Goal: Information Seeking & Learning: Learn about a topic

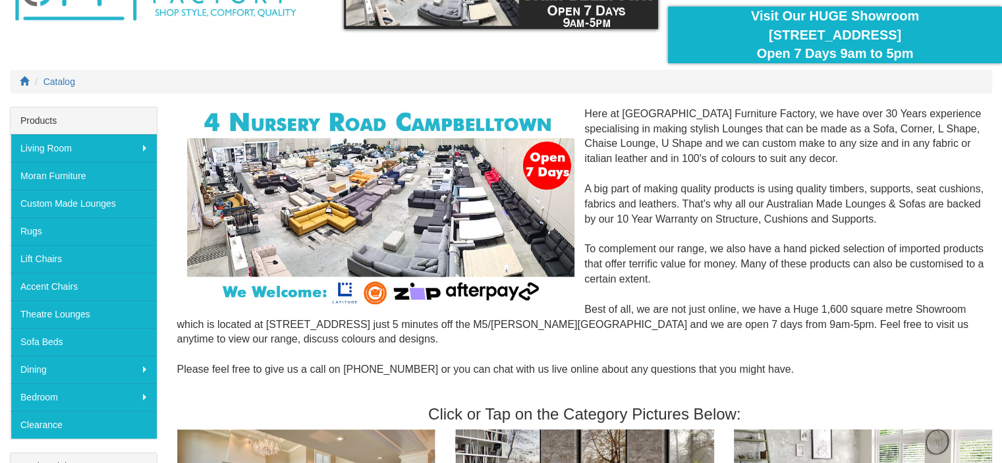
scroll to position [102, 0]
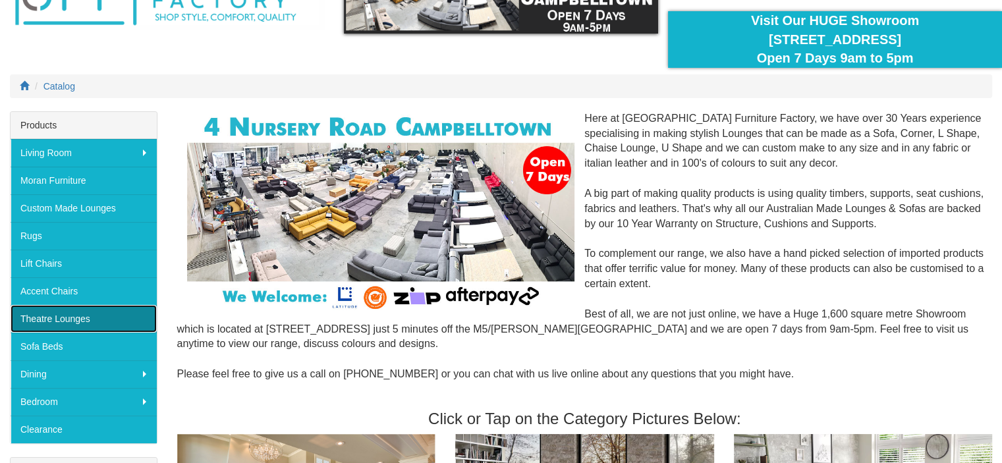
click at [51, 312] on link "Theatre Lounges" at bounding box center [84, 319] width 146 height 28
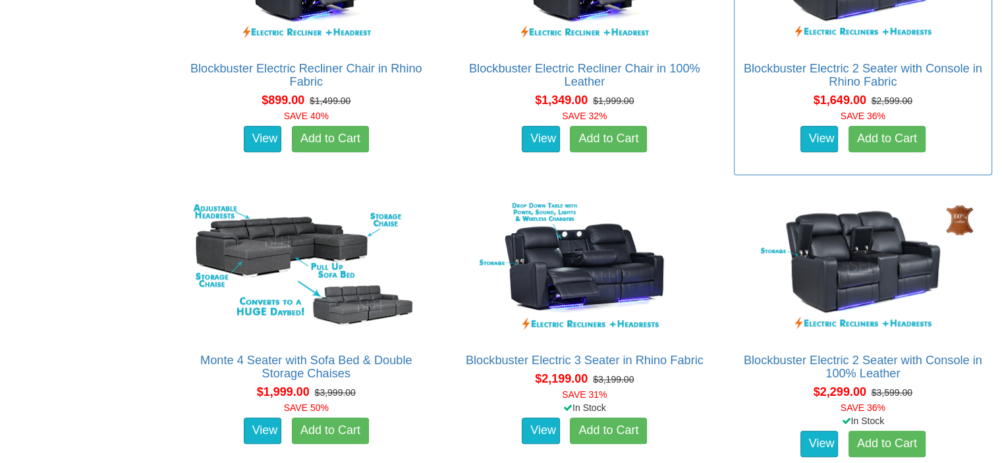
scroll to position [996, 0]
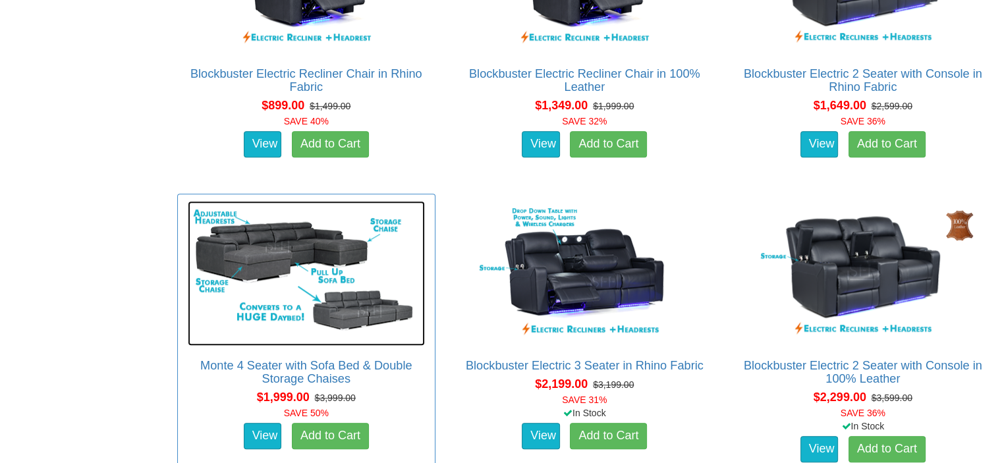
click at [257, 286] on img at bounding box center [306, 273] width 237 height 145
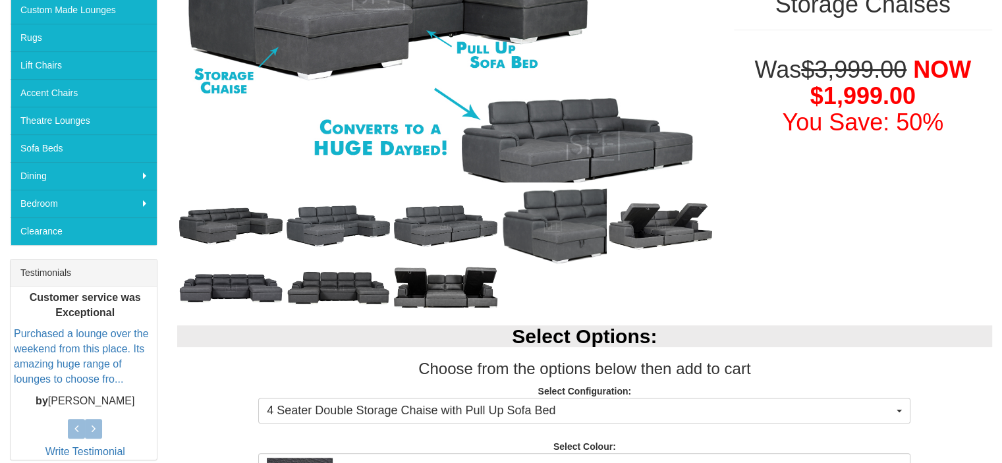
scroll to position [243, 0]
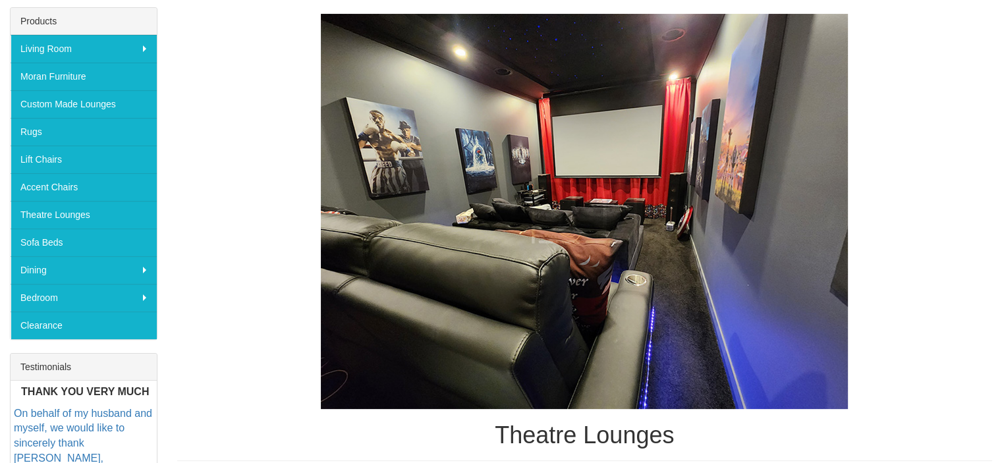
scroll to position [195, 0]
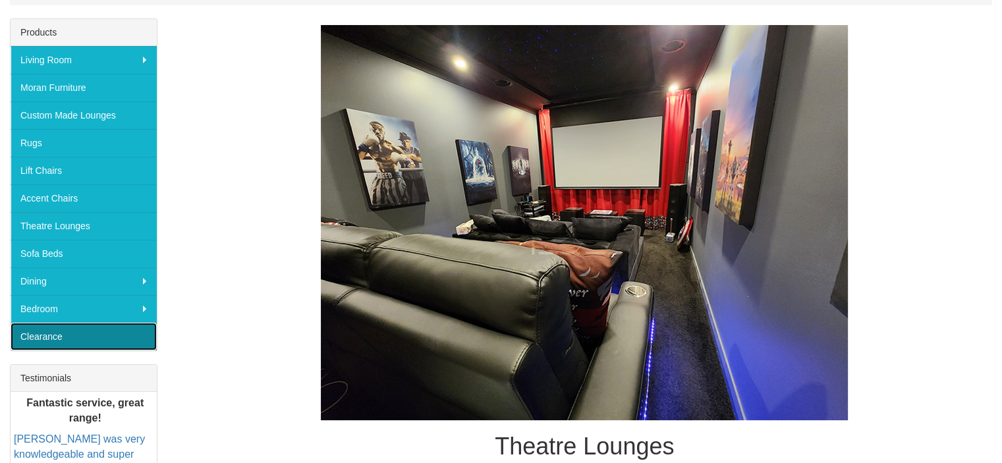
click at [72, 332] on link "Clearance" at bounding box center [84, 337] width 146 height 28
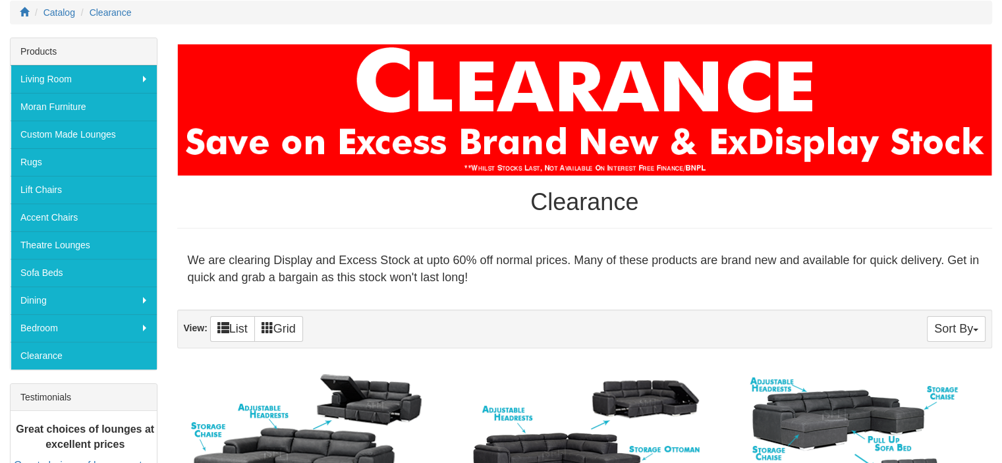
scroll to position [181, 0]
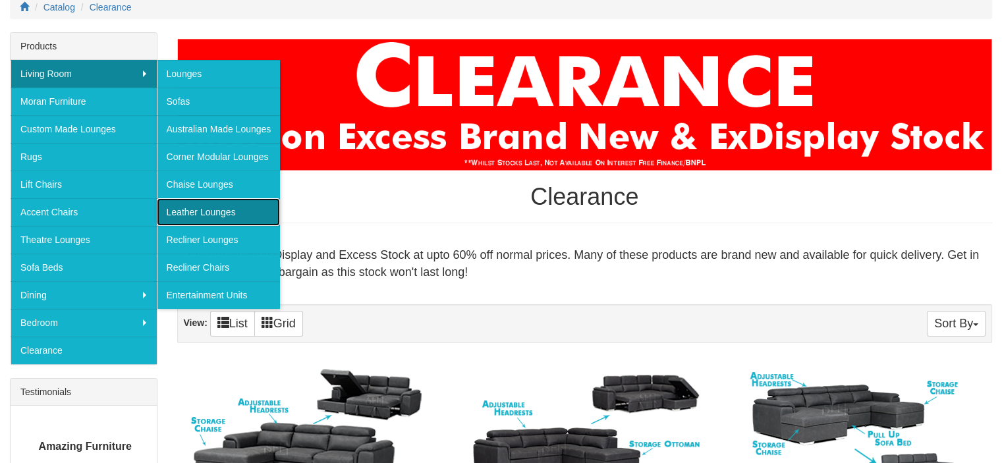
click at [230, 211] on link "Leather Lounges" at bounding box center [219, 212] width 124 height 28
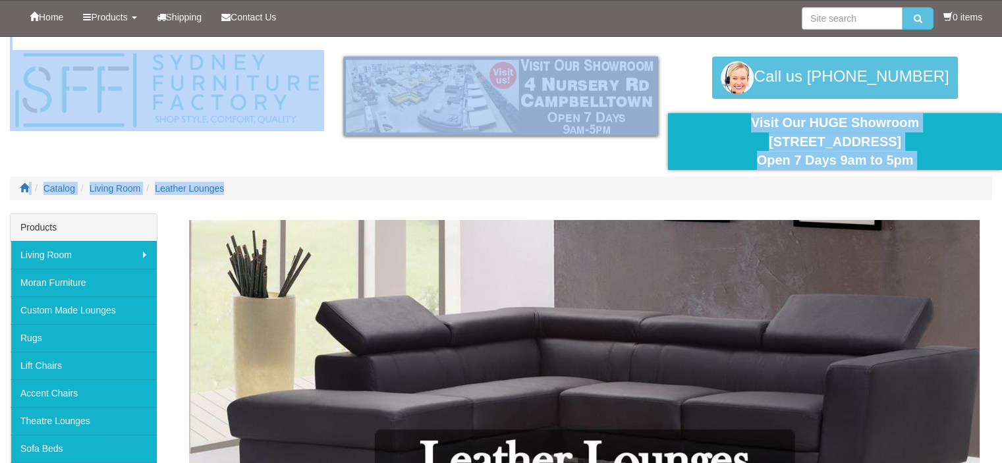
drag, startPoint x: 1000, startPoint y: 44, endPoint x: 1007, endPoint y: 61, distance: 17.7
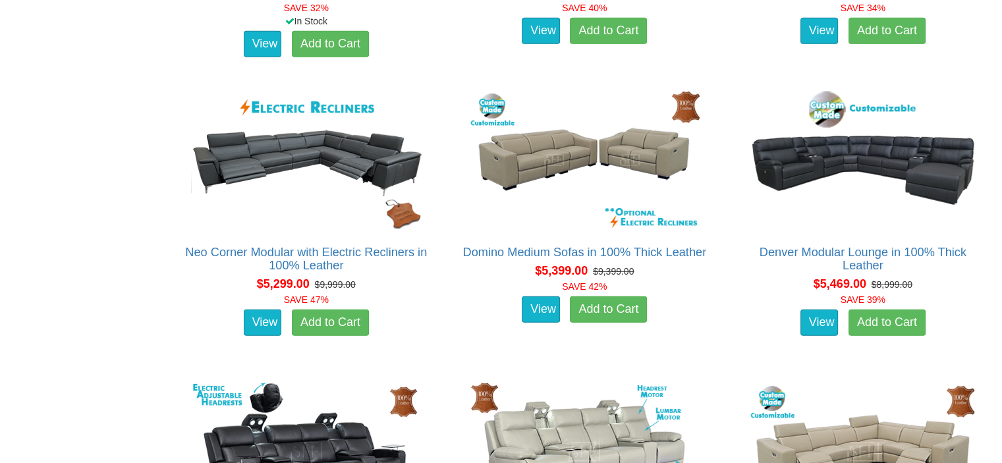
scroll to position [3973, 0]
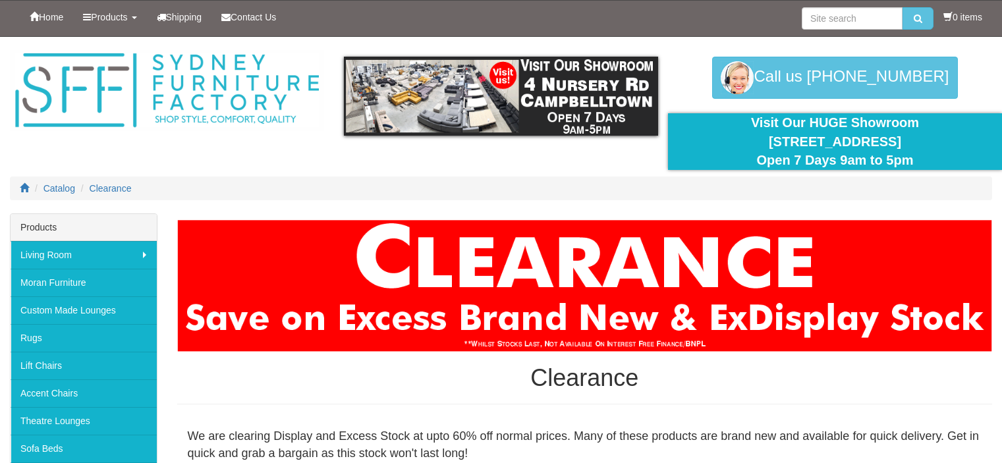
scroll to position [181, 0]
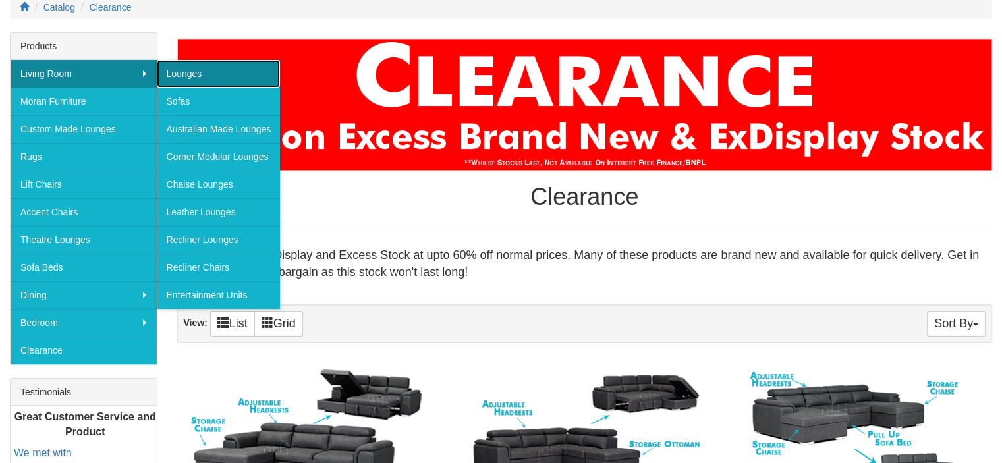
click at [187, 73] on link "Lounges" at bounding box center [219, 74] width 124 height 28
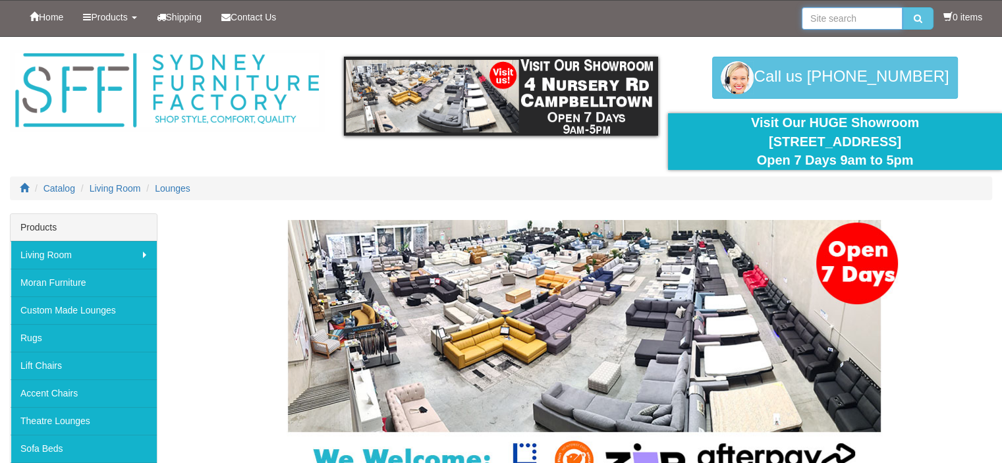
click at [819, 22] on input "search" at bounding box center [852, 18] width 101 height 22
type input "leather look"
click at [902, 7] on button "submit" at bounding box center [917, 18] width 31 height 22
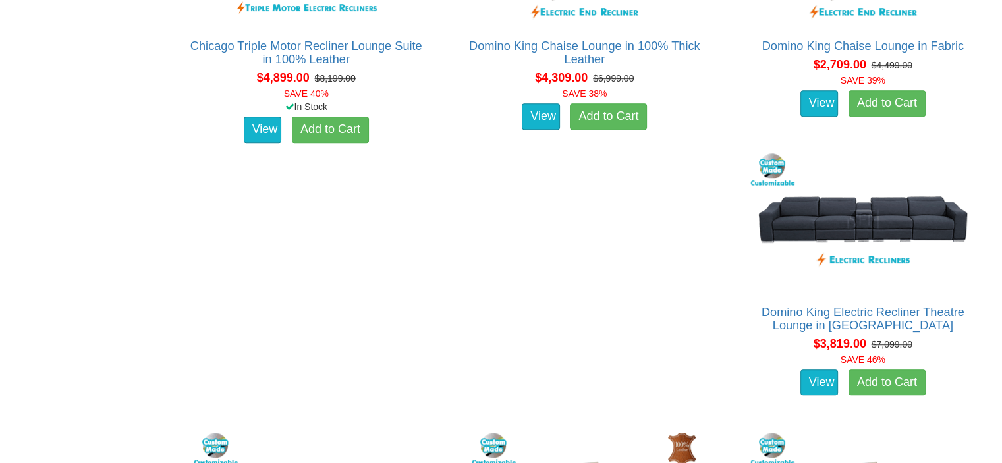
scroll to position [865, 0]
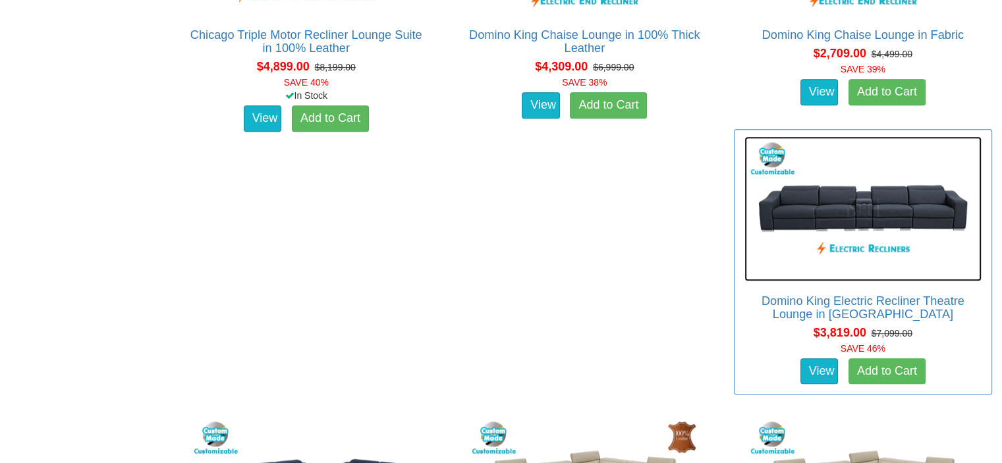
click at [890, 215] on img at bounding box center [862, 208] width 237 height 145
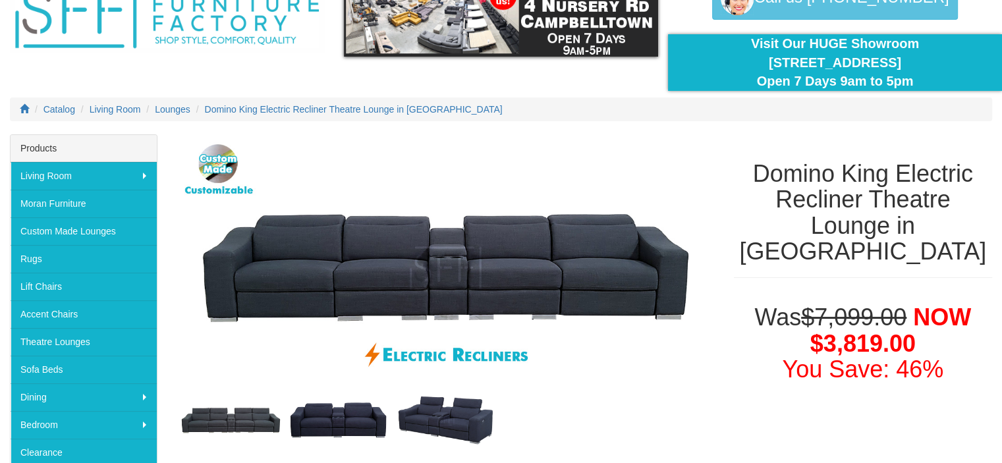
scroll to position [84, 0]
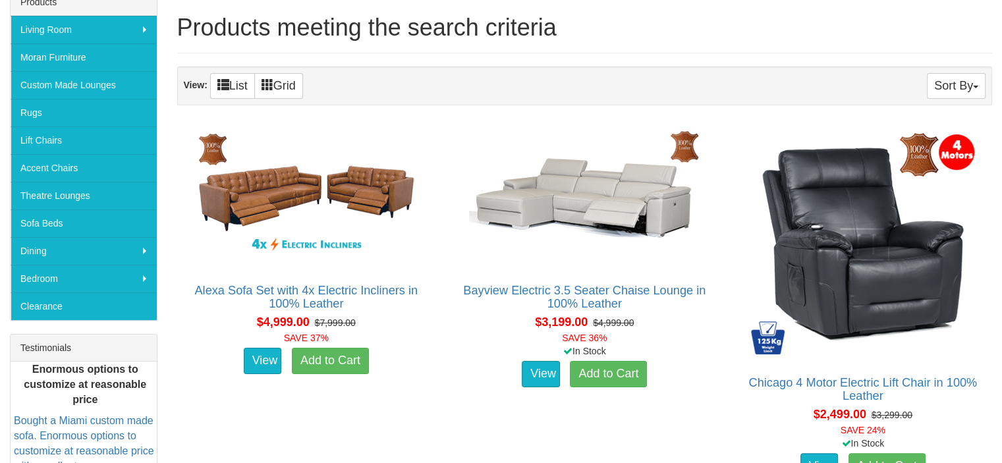
scroll to position [186, 0]
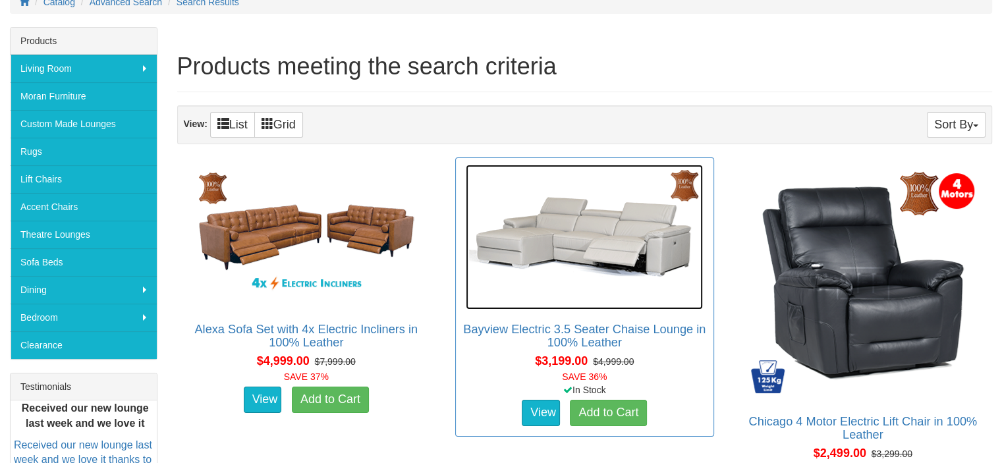
click at [572, 268] on img at bounding box center [584, 237] width 237 height 145
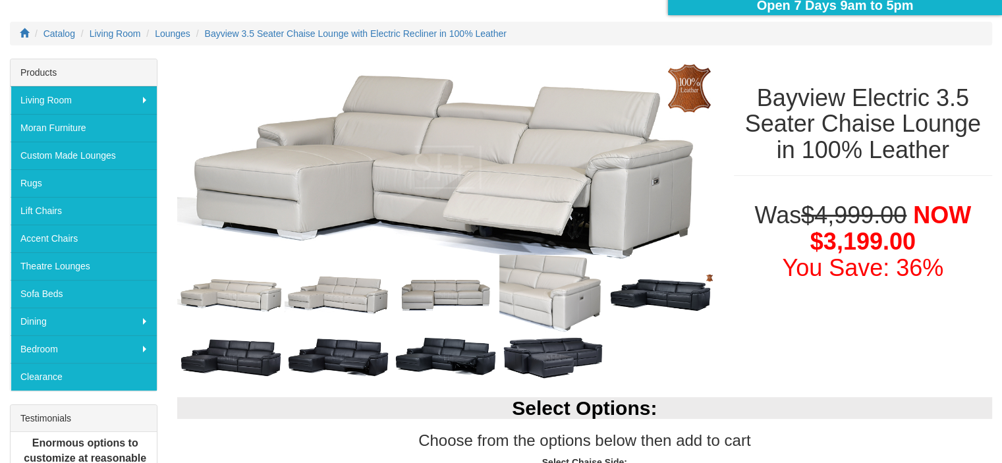
scroll to position [160, 0]
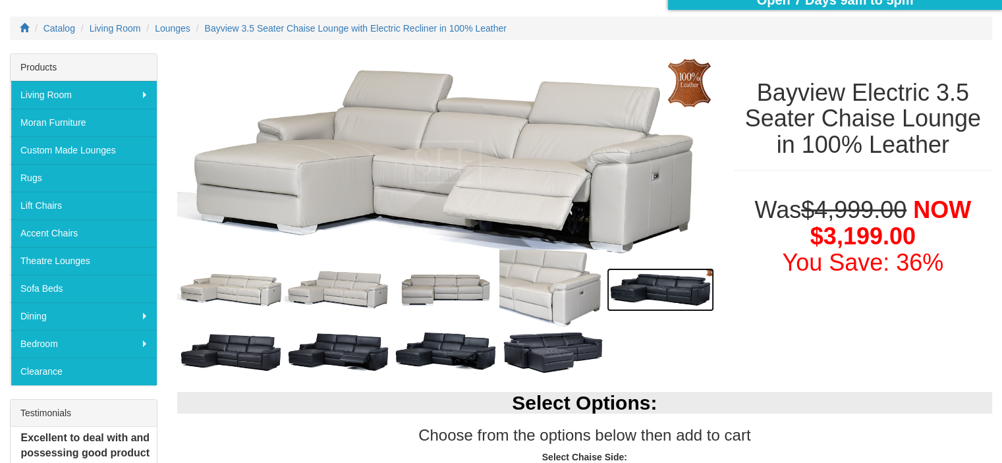
click at [657, 288] on img at bounding box center [660, 290] width 107 height 44
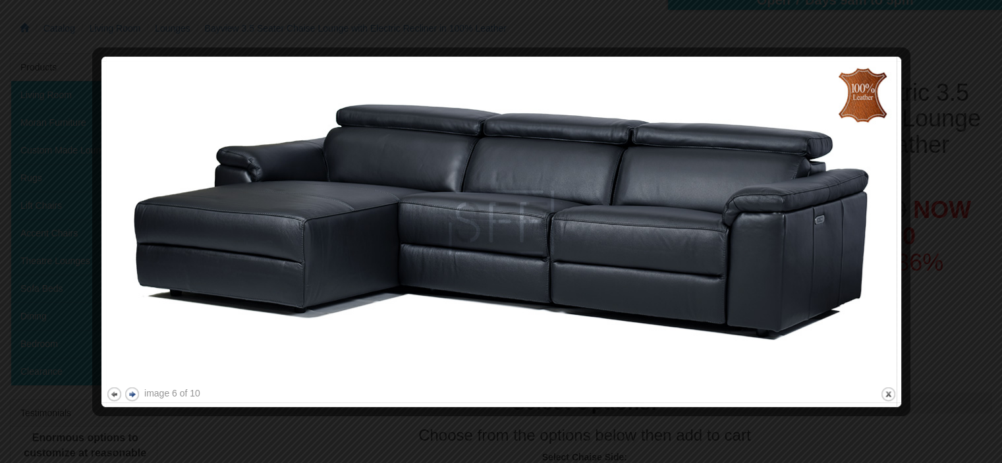
click at [128, 398] on button "next" at bounding box center [132, 394] width 16 height 16
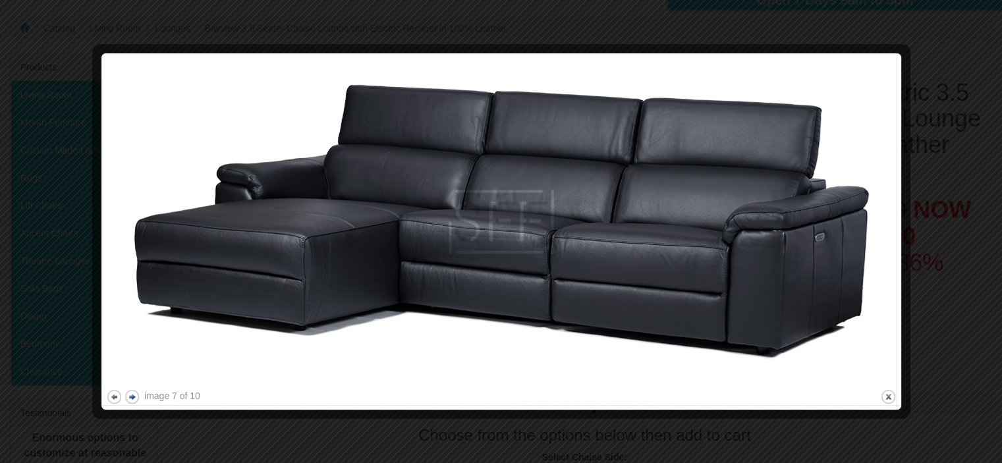
click at [128, 398] on button "next" at bounding box center [132, 397] width 16 height 16
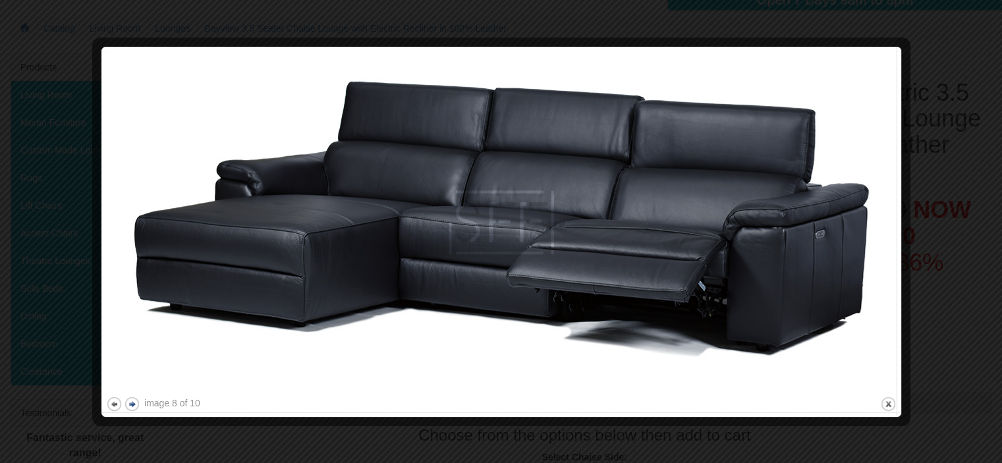
click at [128, 398] on button "next" at bounding box center [132, 404] width 16 height 16
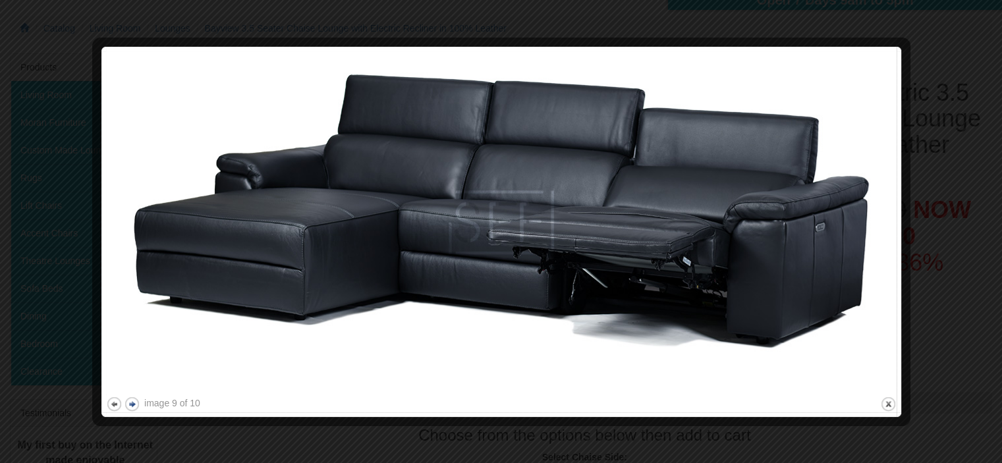
click at [128, 405] on button "next" at bounding box center [132, 404] width 16 height 16
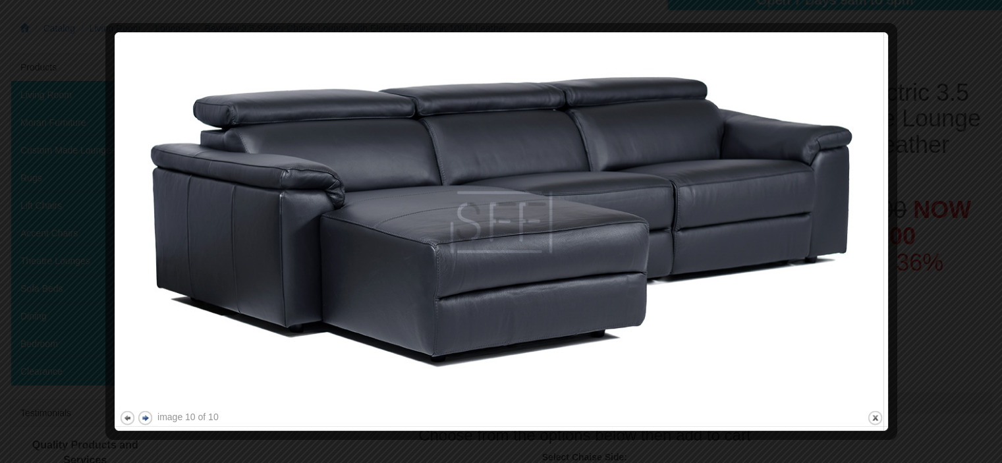
click at [128, 405] on img at bounding box center [501, 222] width 764 height 371
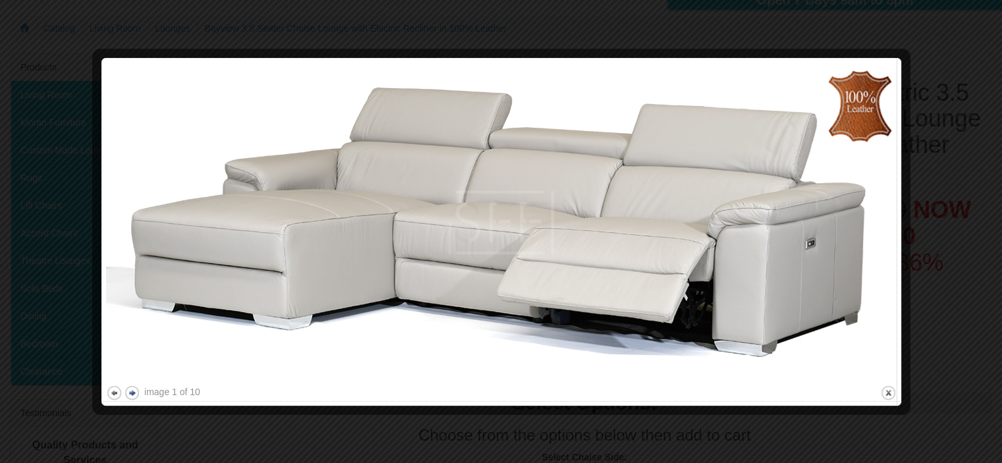
click at [128, 405] on div at bounding box center [501, 408] width 790 height 14
click at [129, 391] on button "next" at bounding box center [132, 393] width 16 height 16
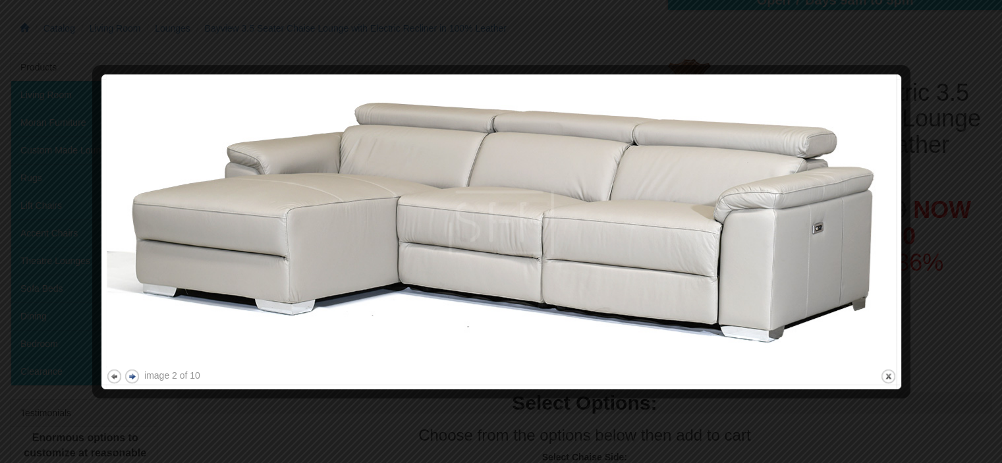
click at [129, 391] on div at bounding box center [501, 392] width 790 height 14
click at [131, 377] on button "next" at bounding box center [132, 376] width 16 height 16
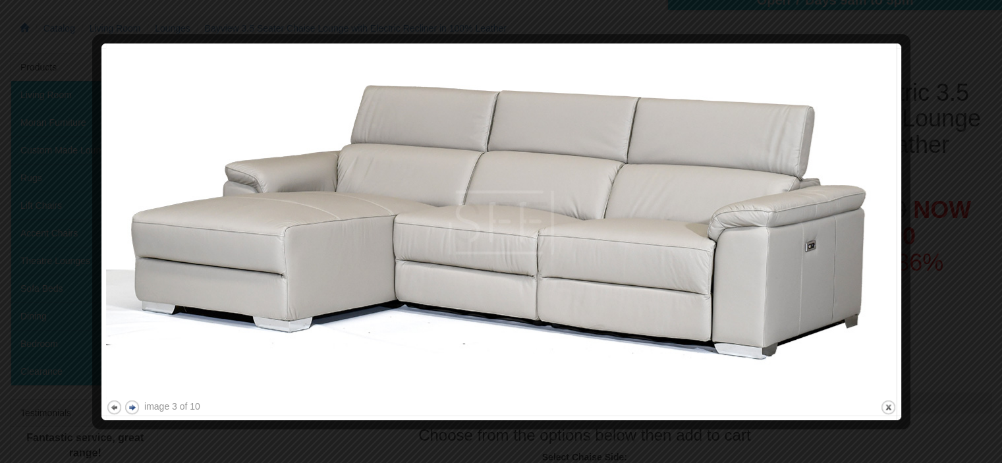
click at [131, 377] on img at bounding box center [501, 222] width 790 height 349
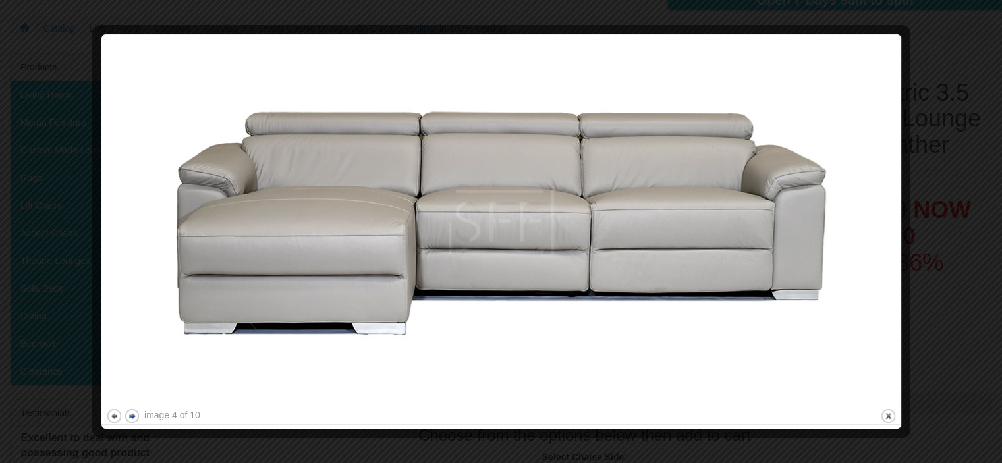
click at [132, 419] on button "next" at bounding box center [132, 416] width 16 height 16
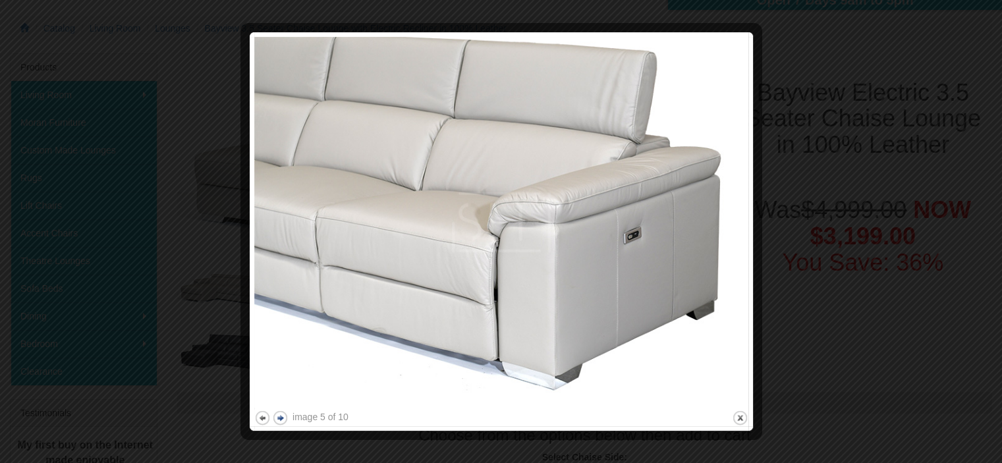
click at [132, 419] on div at bounding box center [501, 231] width 1002 height 463
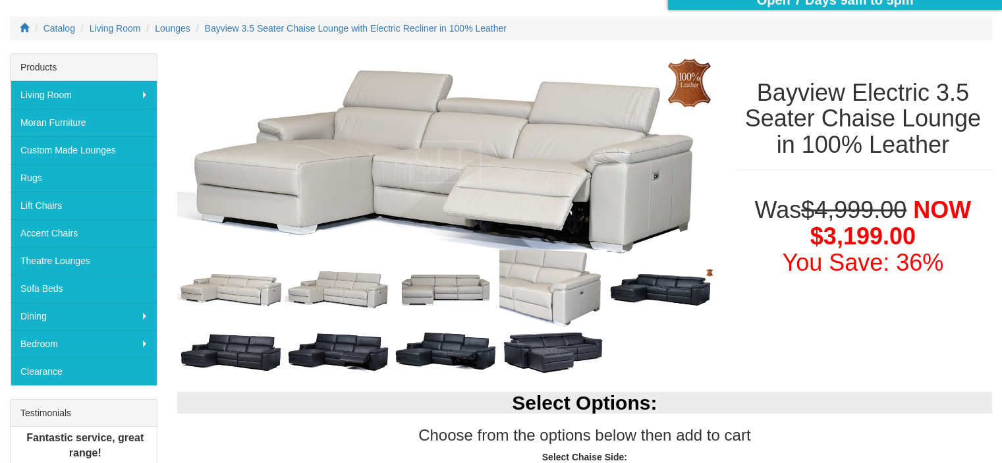
click at [132, 419] on div "Testimonials" at bounding box center [84, 413] width 146 height 27
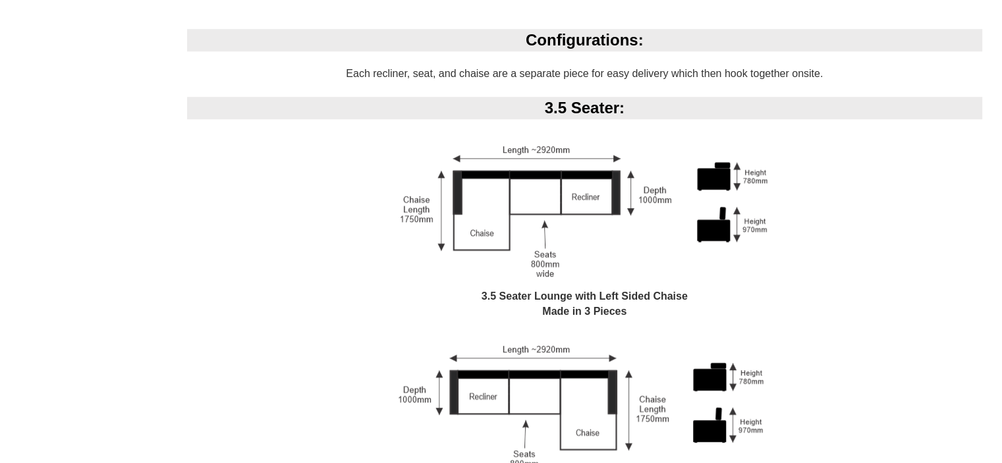
scroll to position [972, 0]
